Goal: Navigation & Orientation: Find specific page/section

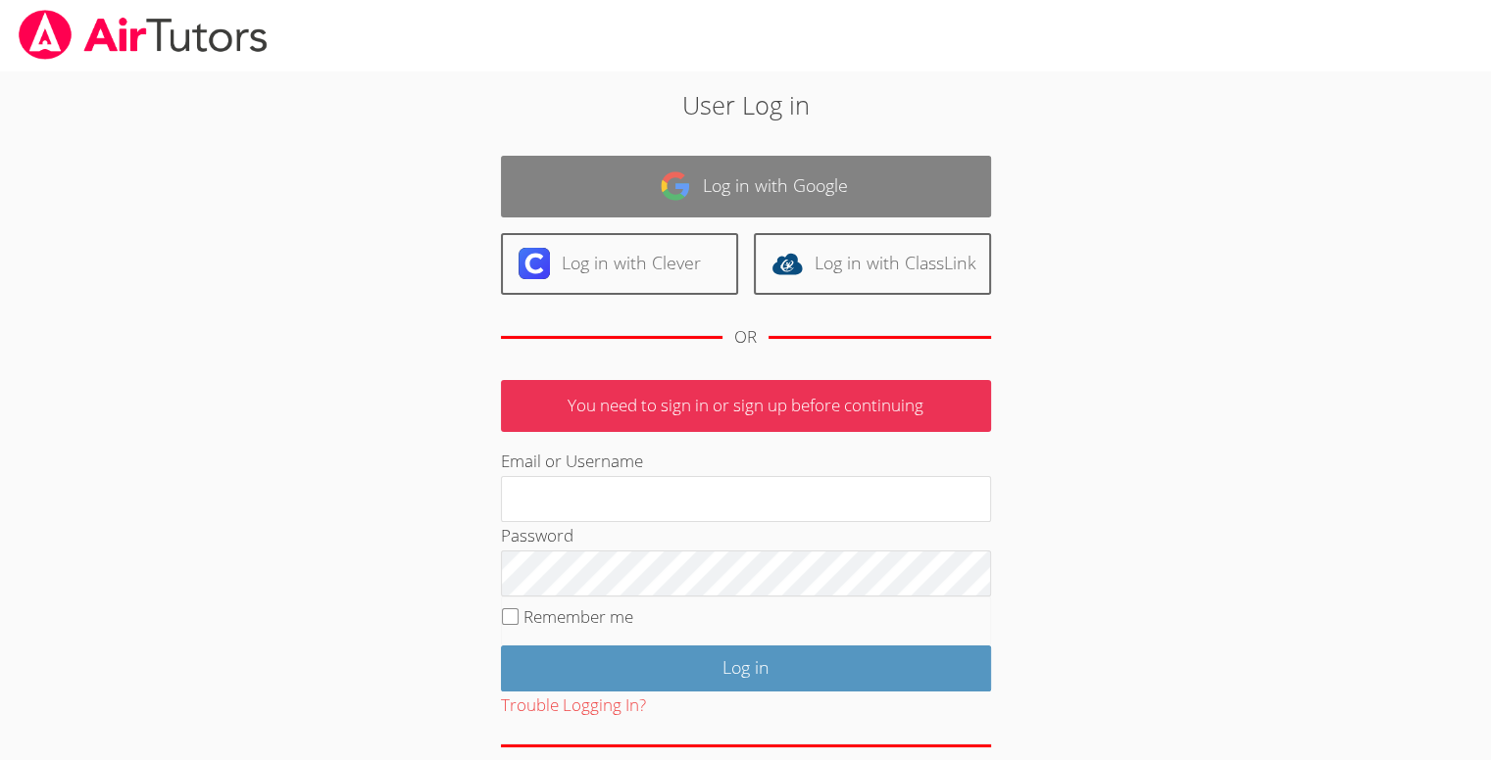
click at [621, 187] on link "Log in with Google" at bounding box center [746, 187] width 490 height 62
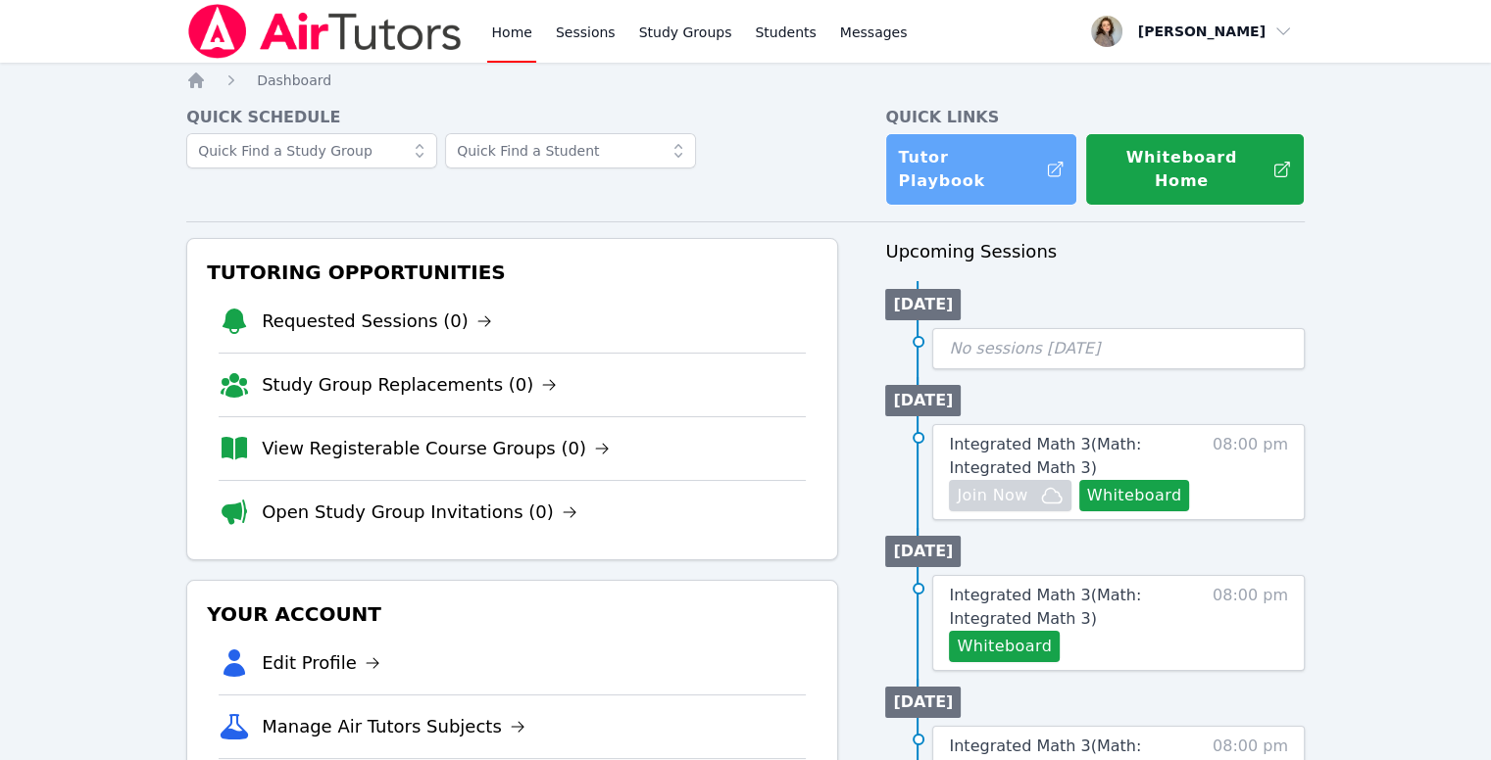
click at [968, 157] on link "Tutor Playbook" at bounding box center [981, 169] width 192 height 73
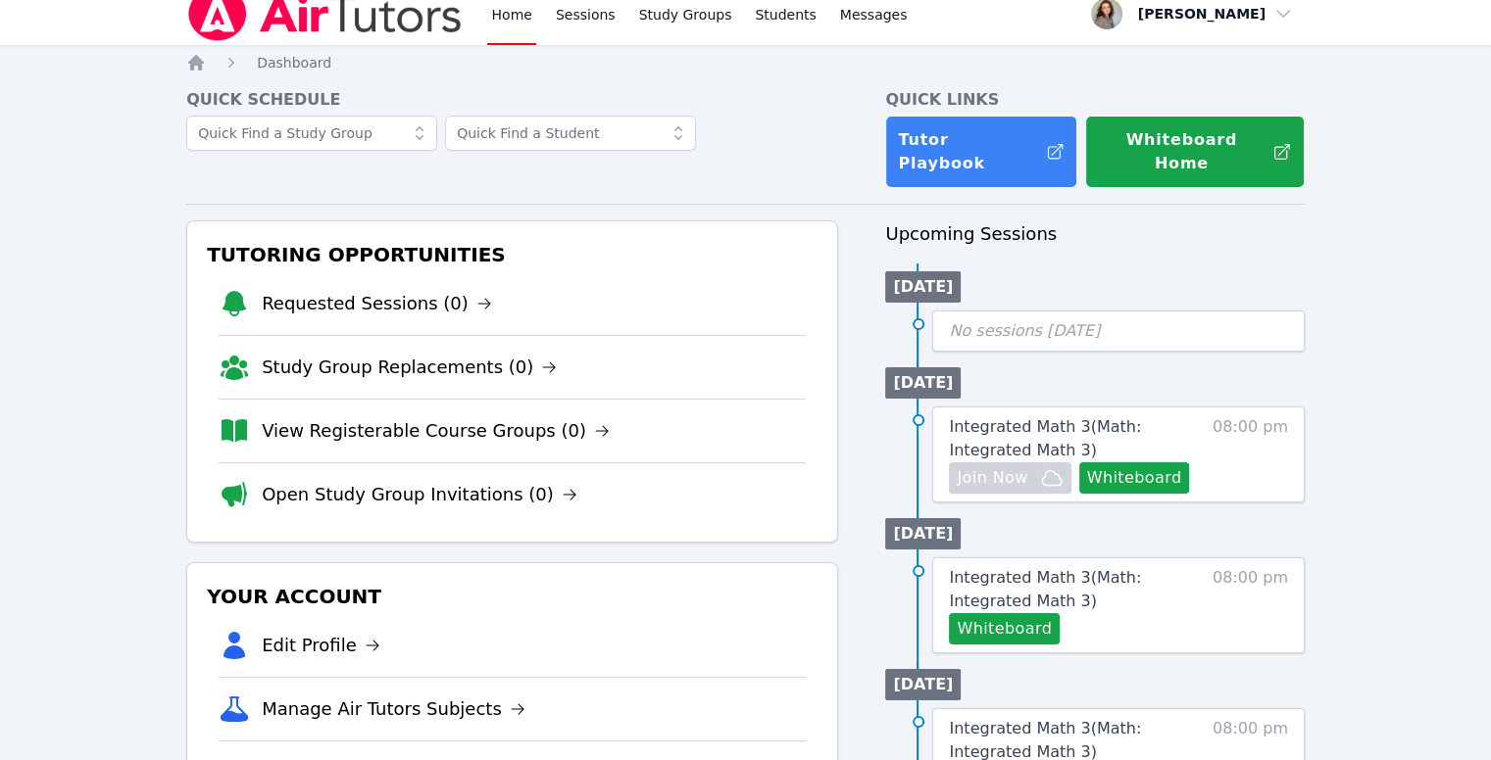
scroll to position [35, 0]
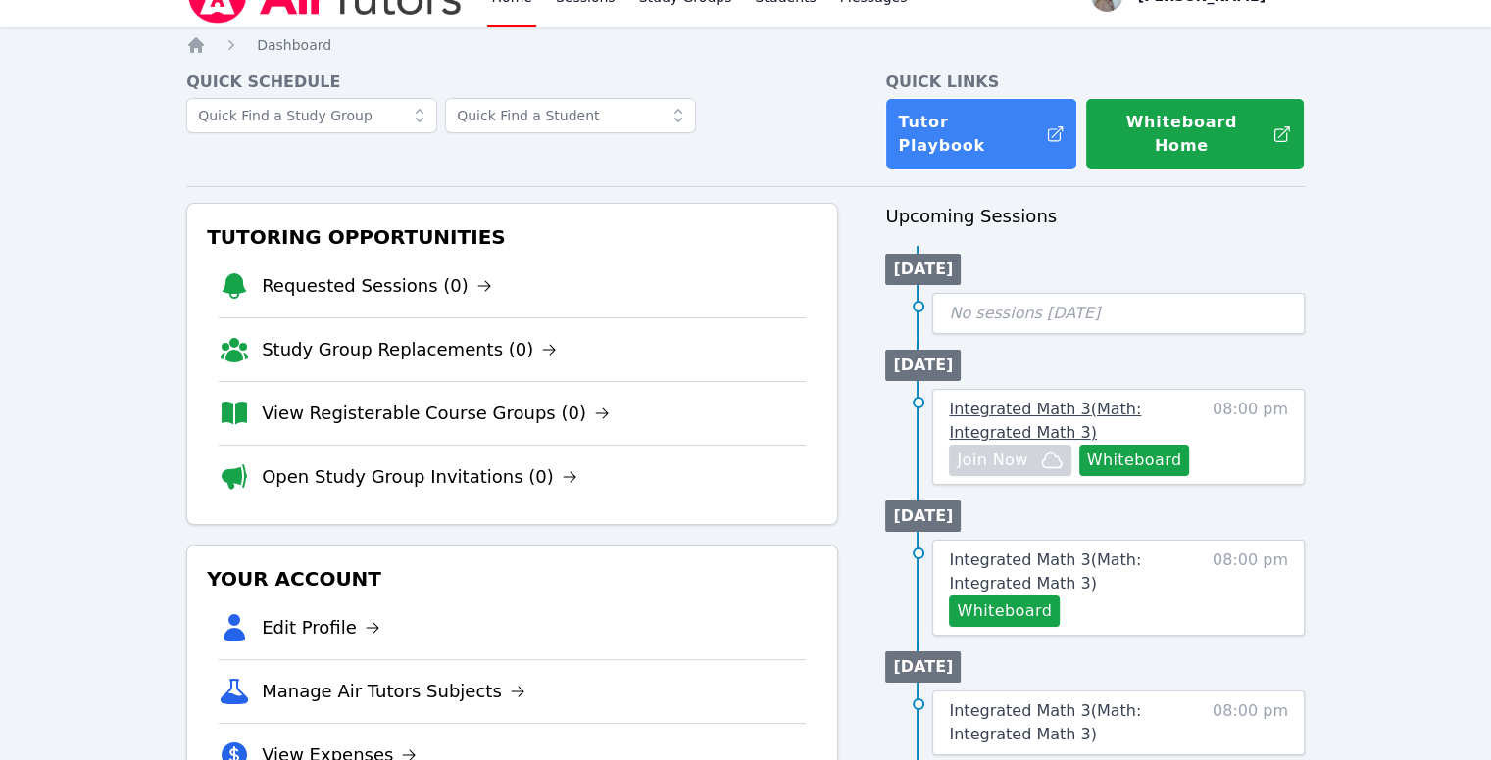
click at [1141, 400] on span "Integrated Math 3 ( Math: Integrated Math 3 )" at bounding box center [1045, 421] width 192 height 42
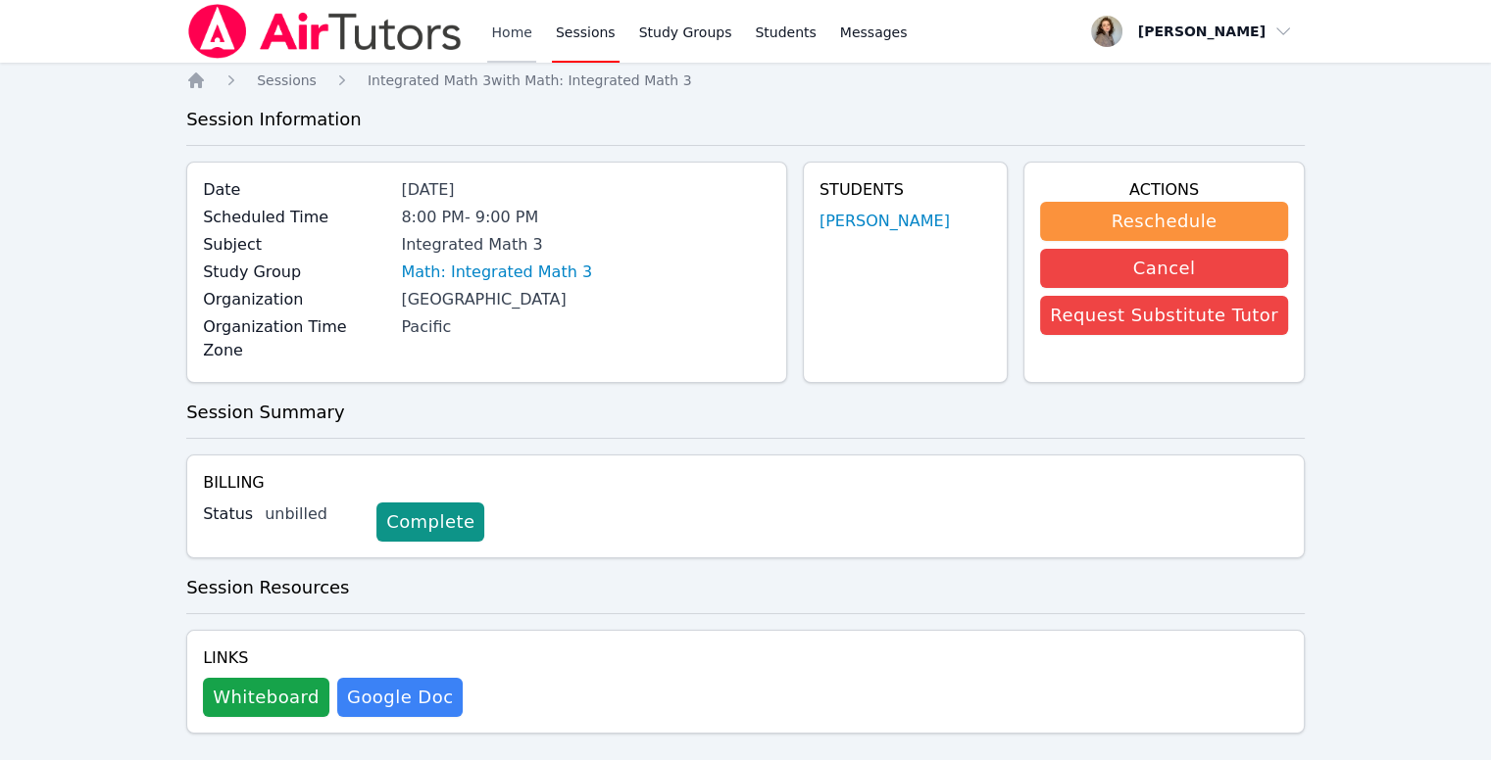
click at [514, 35] on link "Home" at bounding box center [511, 31] width 48 height 63
